Goal: Task Accomplishment & Management: Complete application form

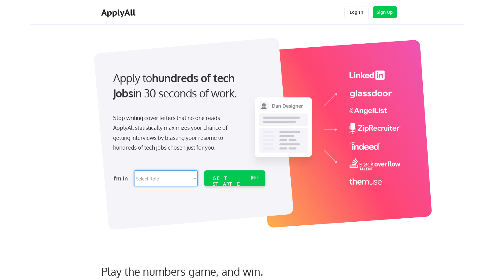
click at [162, 177] on select "Select Role Software Engineering Product Management Customer Success Sales UI/U…" at bounding box center [165, 178] width 63 height 16
select select ""product""
click at [134, 170] on select "Select Role Software Engineering Product Management Customer Success Sales UI/U…" at bounding box center [165, 178] width 63 height 16
select select ""product""
click at [223, 180] on div "GET STARTED" at bounding box center [228, 184] width 33 height 18
